Goal: Task Accomplishment & Management: Complete application form

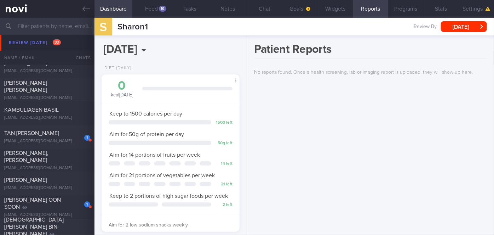
scroll to position [2223, 0]
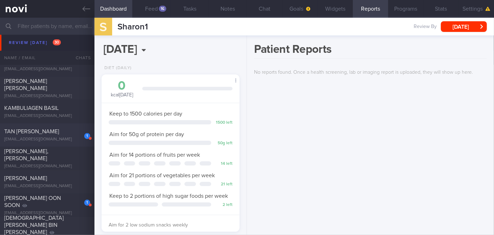
click at [79, 135] on div "1" at bounding box center [83, 133] width 16 height 11
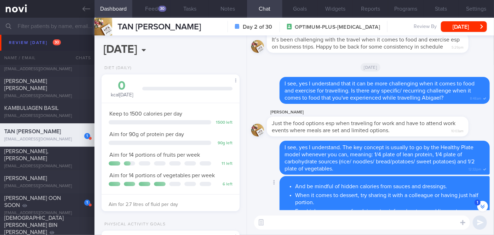
scroll to position [-109, 0]
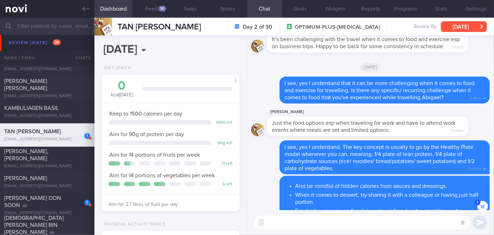
click at [463, 28] on button "[DATE]" at bounding box center [464, 26] width 46 height 11
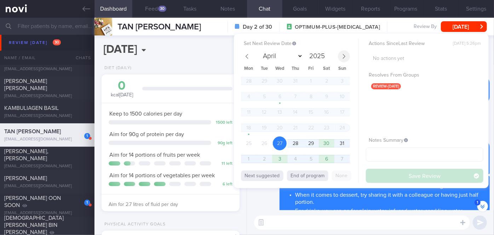
click at [343, 52] on span at bounding box center [344, 56] width 12 height 12
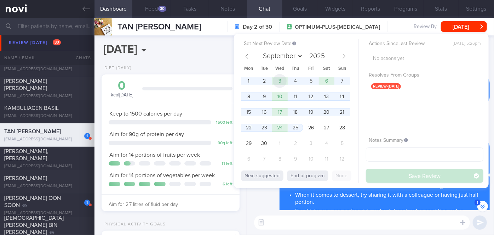
click at [275, 79] on span "3" at bounding box center [280, 81] width 14 height 14
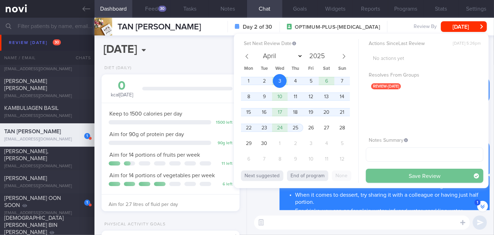
click at [376, 178] on button "Save Review" at bounding box center [425, 175] width 118 height 14
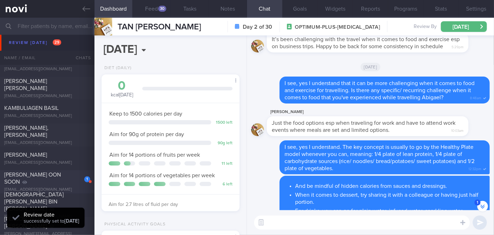
click at [69, 181] on div "[PERSON_NAME] OON SOON" at bounding box center [46, 178] width 84 height 14
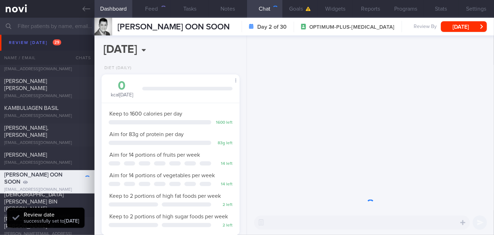
scroll to position [62, 124]
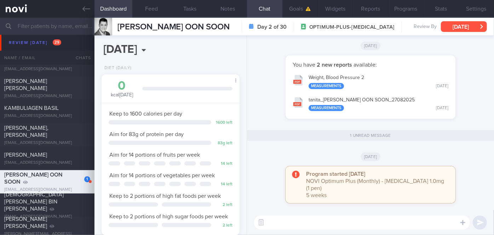
click at [465, 24] on button "[DATE]" at bounding box center [464, 26] width 46 height 11
click at [275, 205] on div "Program started [DATE] NOVI Optimum Plus (Monthly) - [MEDICAL_DATA] 1.0mg (1 pe…" at bounding box center [370, 188] width 239 height 44
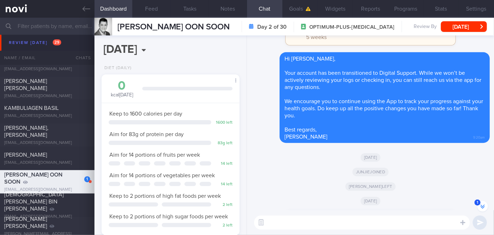
scroll to position [-155, 0]
click at [447, 23] on button "[DATE]" at bounding box center [464, 26] width 46 height 11
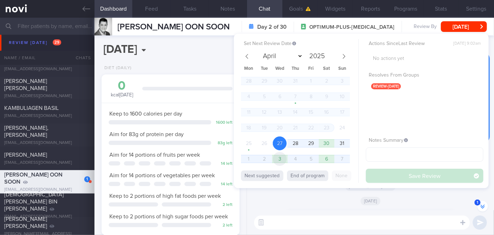
click at [278, 161] on span "3" at bounding box center [280, 159] width 14 height 14
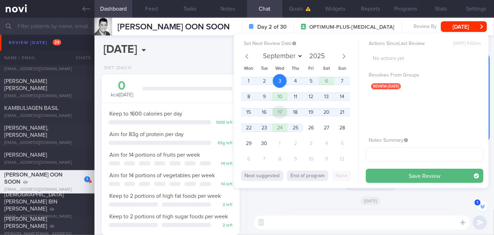
click at [280, 113] on span "17" at bounding box center [280, 112] width 14 height 14
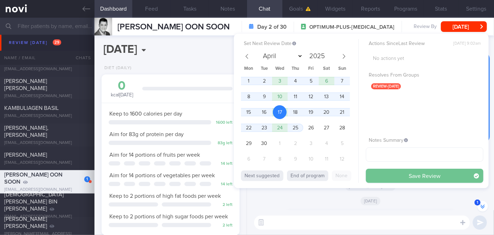
click at [395, 175] on button "Save Review" at bounding box center [425, 175] width 118 height 14
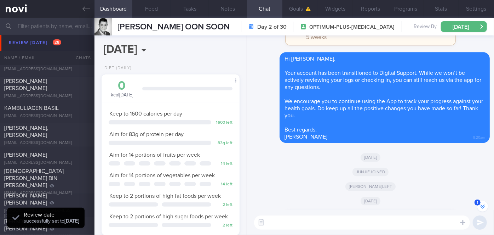
scroll to position [62, 124]
click at [64, 118] on div "[EMAIL_ADDRESS][DOMAIN_NAME]" at bounding box center [47, 115] width 86 height 5
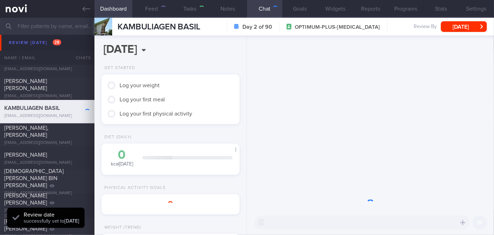
scroll to position [70, 121]
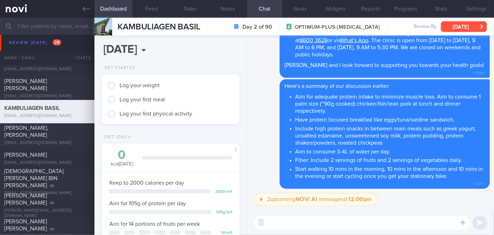
click at [463, 27] on button "[DATE]" at bounding box center [464, 26] width 46 height 11
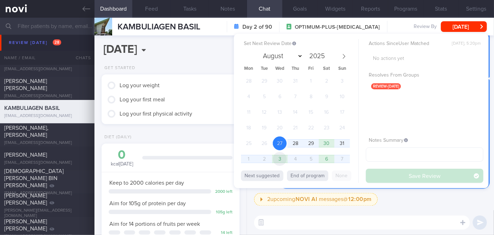
click at [280, 154] on span "3" at bounding box center [280, 159] width 14 height 14
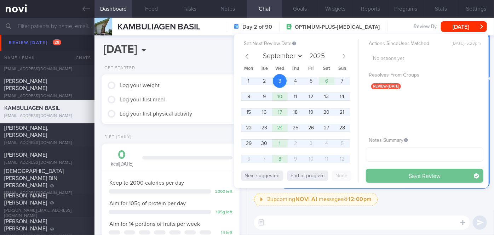
click at [396, 173] on button "Save Review" at bounding box center [425, 175] width 118 height 14
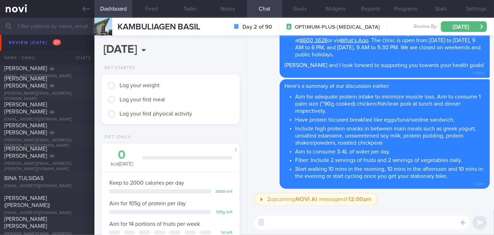
scroll to position [2316, 0]
click at [64, 84] on div "[PERSON_NAME] [PERSON_NAME]" at bounding box center [46, 83] width 84 height 14
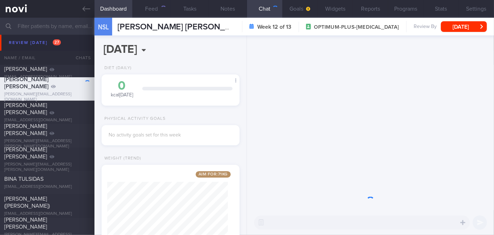
scroll to position [70, 121]
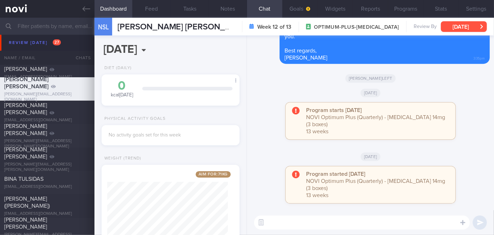
click at [451, 23] on button "[DATE]" at bounding box center [464, 26] width 46 height 11
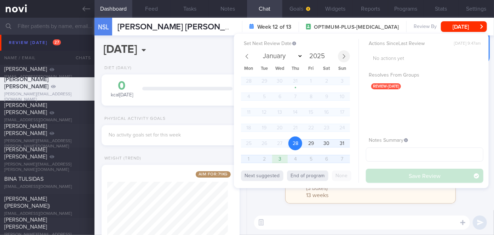
click at [342, 52] on span at bounding box center [344, 56] width 12 height 12
select select "8"
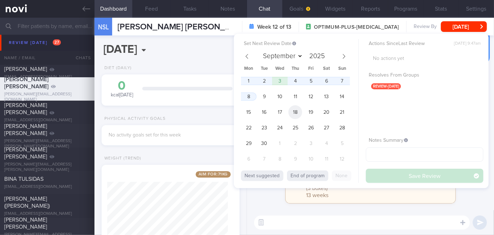
click at [297, 109] on span "18" at bounding box center [295, 112] width 14 height 14
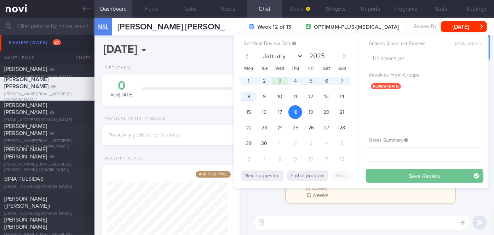
click at [399, 172] on button "Save Review" at bounding box center [425, 175] width 118 height 14
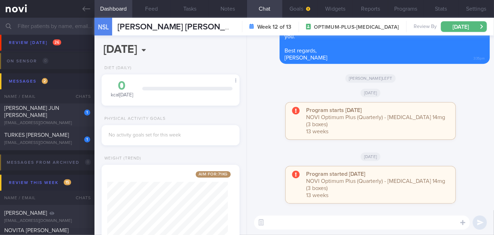
scroll to position [2765, 0]
click at [63, 143] on div "[EMAIL_ADDRESS][DOMAIN_NAME]" at bounding box center [47, 141] width 86 height 5
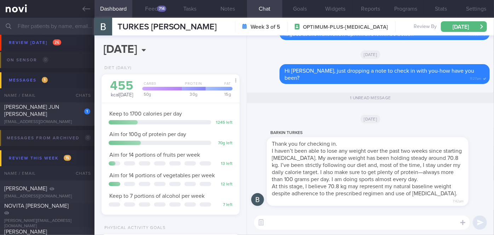
scroll to position [147, 0]
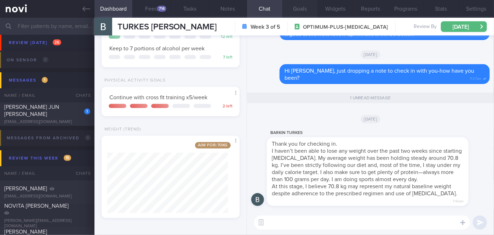
click at [307, 10] on button "Goals" at bounding box center [299, 9] width 35 height 18
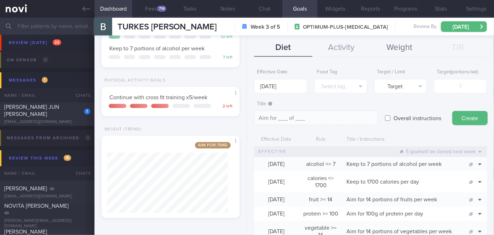
click at [389, 48] on button "Weight" at bounding box center [400, 48] width 58 height 18
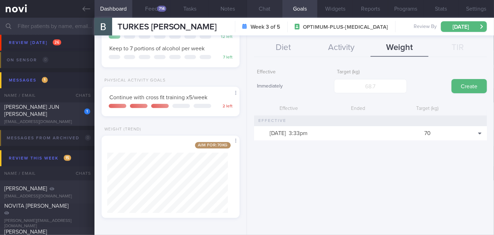
click at [271, 10] on button "Chat" at bounding box center [264, 9] width 35 height 18
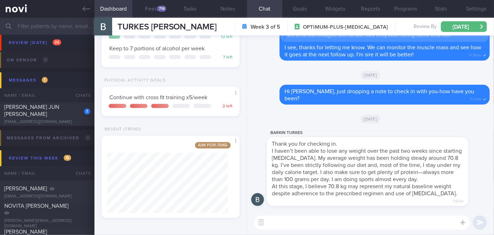
click at [283, 225] on textarea at bounding box center [362, 222] width 216 height 14
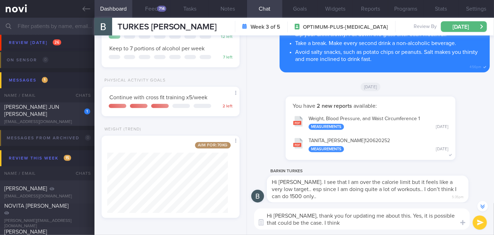
scroll to position [-1534, 0]
click at [370, 139] on button "TANITA_ [PERSON_NAME] 120620252 Measurements [DATE]" at bounding box center [370, 144] width 163 height 22
click at [363, 7] on button "Reports" at bounding box center [370, 9] width 35 height 18
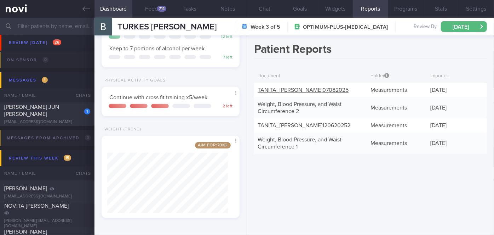
click at [310, 92] on div "TANITA_ [PERSON_NAME] 07082025" at bounding box center [310, 90] width 113 height 14
click at [307, 90] on link "TANITA_ [PERSON_NAME] 07082025" at bounding box center [303, 90] width 91 height 6
click at [271, 12] on button "Chat" at bounding box center [264, 9] width 35 height 18
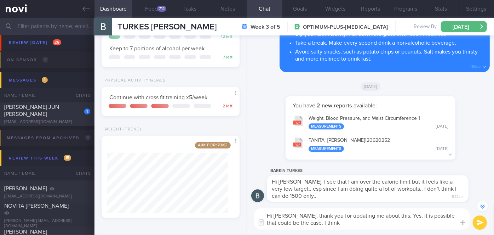
click at [358, 221] on textarea "Hi [PERSON_NAME], thank you for updating me about this. Yes, it is possible tha…" at bounding box center [362, 218] width 216 height 21
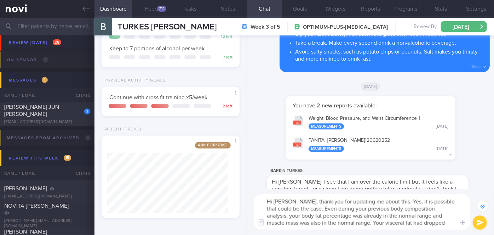
scroll to position [-1555, 0]
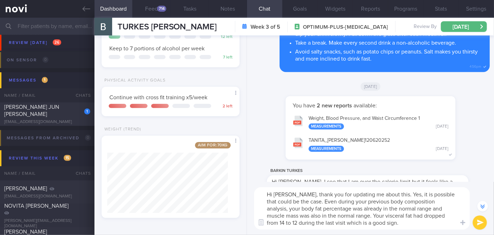
click at [373, 223] on textarea "Hi [PERSON_NAME], thank you for updating me about this. Yes, it is possible tha…" at bounding box center [362, 208] width 216 height 42
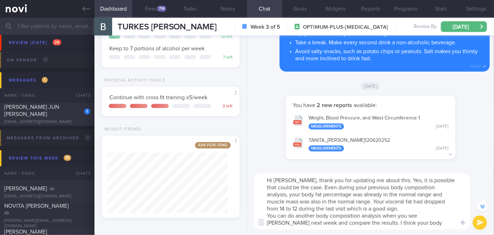
scroll to position [-1577, 0]
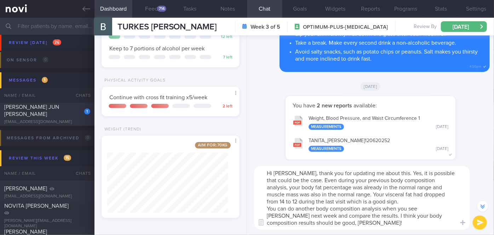
type textarea "Hi [PERSON_NAME], thank you for updating me about this. Yes, it is possible tha…"
click at [483, 219] on button "submit" at bounding box center [480, 222] width 14 height 14
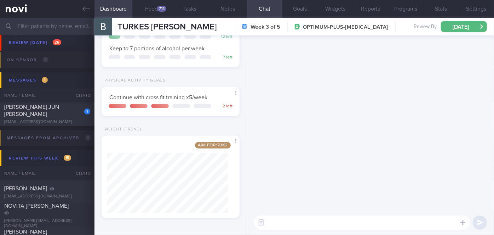
scroll to position [0, 0]
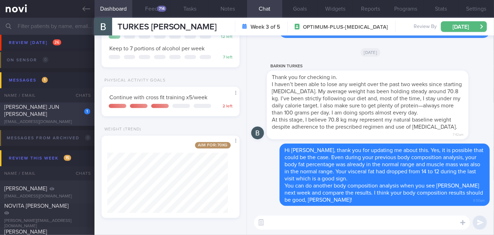
click at [76, 114] on div "1" at bounding box center [83, 108] width 16 height 11
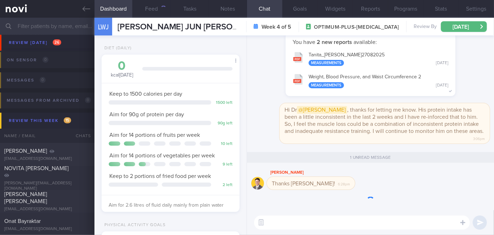
scroll to position [70, 121]
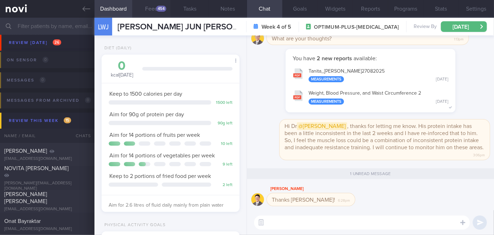
click at [150, 4] on button "Feed 454" at bounding box center [151, 9] width 38 height 18
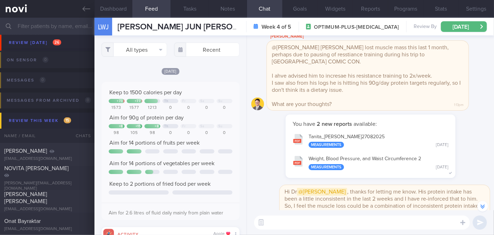
scroll to position [-44, 0]
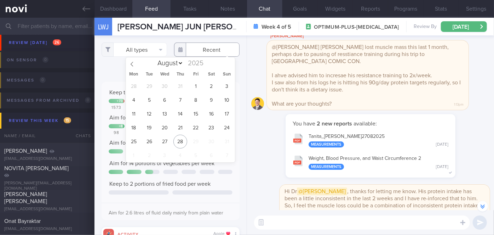
click at [207, 45] on input "text" at bounding box center [206, 49] width 65 height 14
click at [136, 130] on span "18" at bounding box center [134, 128] width 14 height 14
type input "[DATE]"
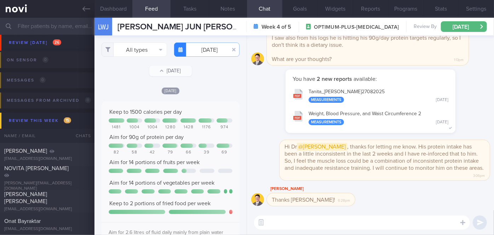
click at [378, 91] on button "Tanita_ [PERSON_NAME] 27082025 Measurements [DATE]" at bounding box center [370, 95] width 163 height 22
click at [80, 11] on link at bounding box center [47, 9] width 95 height 18
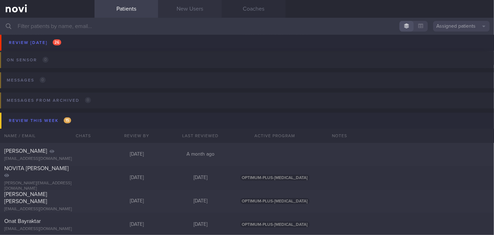
click at [173, 8] on link "New Users" at bounding box center [190, 9] width 64 height 18
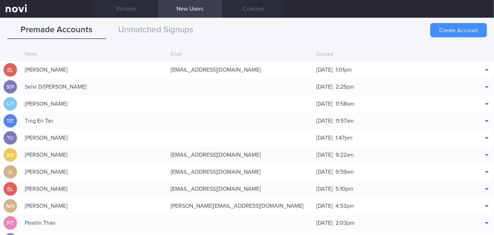
click at [450, 28] on button "Create Account" at bounding box center [458, 30] width 57 height 14
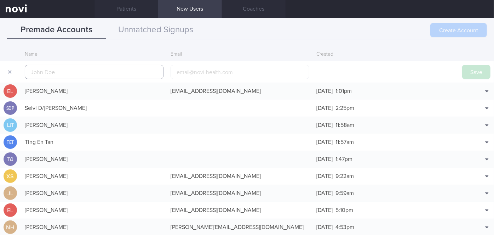
scroll to position [17, 0]
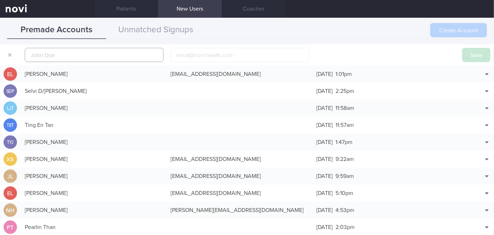
paste input "[PERSON_NAME]"
type input "[PERSON_NAME]"
paste input "[EMAIL_ADDRESS][DOMAIN_NAME]"
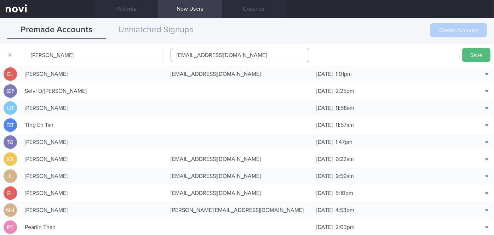
click at [178, 54] on input "[EMAIL_ADDRESS][DOMAIN_NAME]" at bounding box center [240, 55] width 139 height 14
click at [196, 54] on input "[EMAIL_ADDRESS][DOMAIN_NAME]" at bounding box center [240, 55] width 139 height 14
type input "[EMAIL_ADDRESS][DOMAIN_NAME]"
click at [470, 56] on button "Save" at bounding box center [476, 55] width 28 height 14
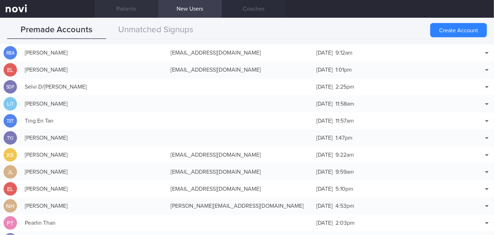
click at [124, 10] on link "Patients" at bounding box center [127, 9] width 64 height 18
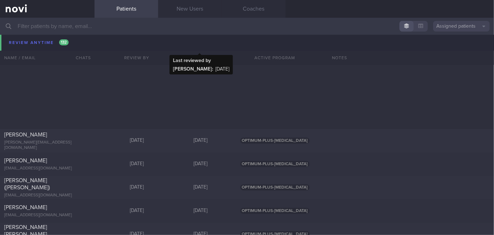
scroll to position [3888, 0]
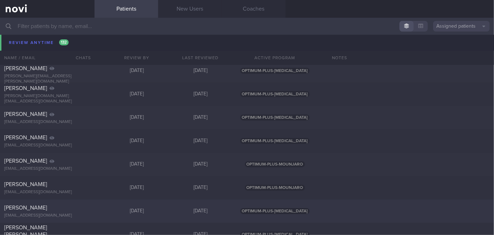
click at [116, 208] on div "[DATE]" at bounding box center [137, 211] width 64 height 6
select select "8"
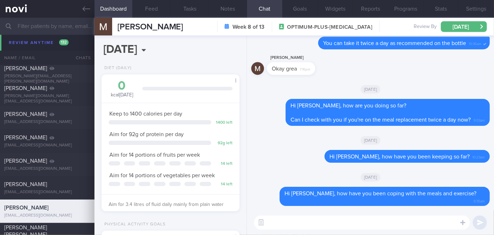
scroll to position [70, 121]
click at [88, 7] on icon at bounding box center [86, 9] width 8 height 8
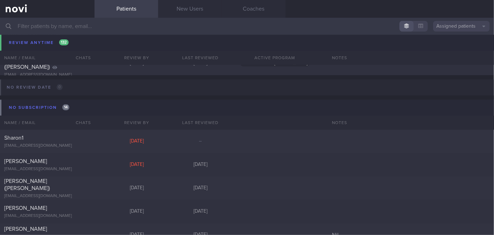
scroll to position [6219, 0]
